Goal: Task Accomplishment & Management: Manage account settings

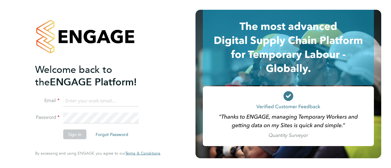
type input "[EMAIL_ADDRESS][DOMAIN_NAME]"
click at [76, 138] on button "Sign In" at bounding box center [74, 135] width 23 height 10
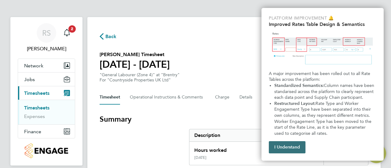
click at [295, 146] on button "I Understand" at bounding box center [287, 147] width 37 height 12
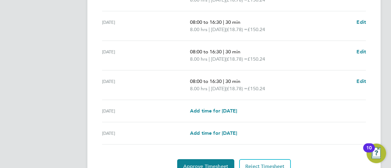
scroll to position [272, 0]
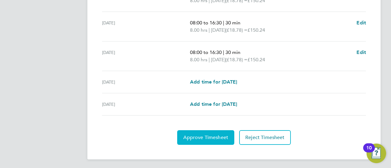
click at [207, 136] on span "Approve Timesheet" at bounding box center [205, 138] width 45 height 6
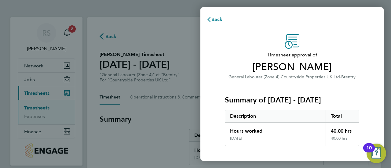
scroll to position [106, 0]
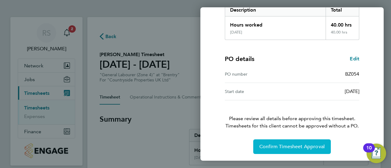
click at [301, 149] on span "Confirm Timesheet Approval" at bounding box center [291, 147] width 65 height 6
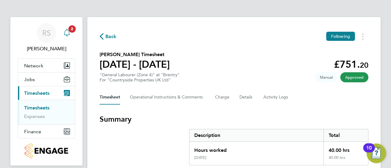
click at [71, 30] on span "2" at bounding box center [71, 28] width 7 height 7
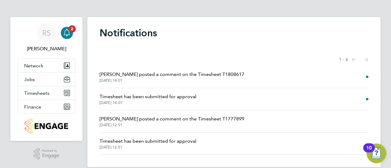
click at [192, 81] on span "27 Aug 2025, 14:01" at bounding box center [172, 80] width 145 height 5
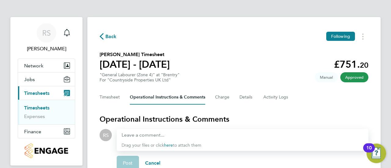
click at [222, 17] on ng-component "Back Following Jamie Horton's Timesheet 18 - 24 Aug 2025 £751. 20 "General Labo…" at bounding box center [233, 131] width 293 height 262
click at [299, 5] on ng-component "Back Following Jamie Horton's Timesheet 18 - 24 Aug 2025 £751. 20 "General Labo…" at bounding box center [233, 131] width 293 height 262
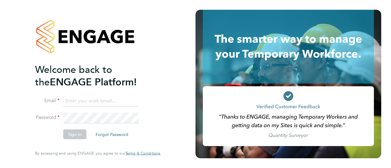
type input "[EMAIL_ADDRESS][DOMAIN_NAME]"
click at [79, 133] on button "Sign In" at bounding box center [74, 135] width 23 height 10
